Goal: Find contact information: Find contact information

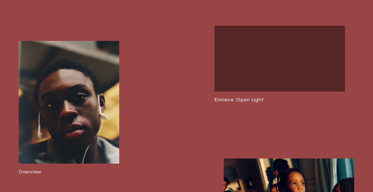
scroll to position [327, 0]
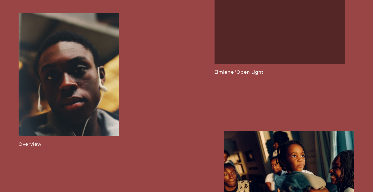
click at [37, 145] on link at bounding box center [69, 80] width 101 height 134
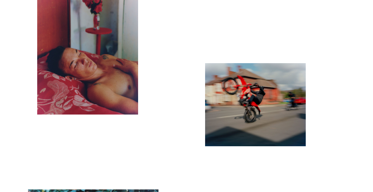
scroll to position [1314, 0]
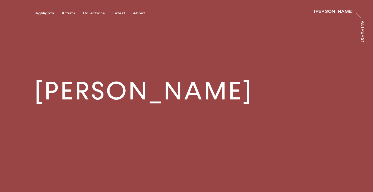
click at [132, 17] on video at bounding box center [186, 91] width 373 height 182
click at [135, 13] on div "About" at bounding box center [139, 13] width 12 height 5
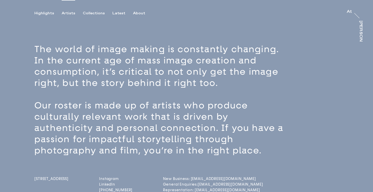
click at [73, 14] on div "Artists" at bounding box center [69, 13] width 14 height 5
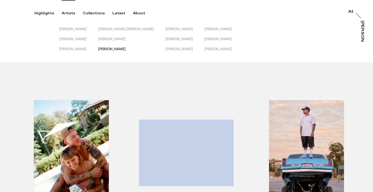
click at [125, 49] on span "[PERSON_NAME]" at bounding box center [112, 49] width 28 height 4
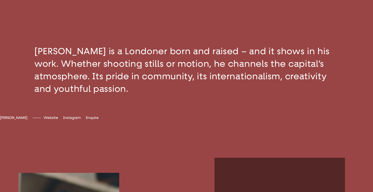
scroll to position [158, 0]
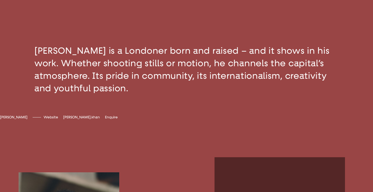
click at [97, 119] on span "[PERSON_NAME].khan" at bounding box center [81, 117] width 37 height 4
